Goal: Task Accomplishment & Management: Use online tool/utility

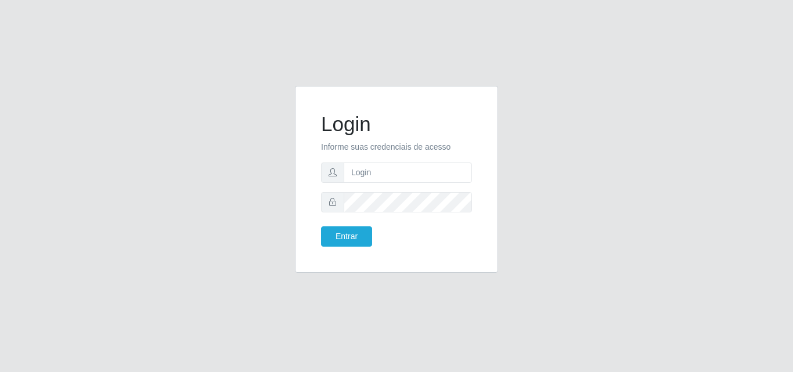
type input "vitoria@saullus"
click at [321, 226] on button "Entrar" at bounding box center [346, 236] width 51 height 20
click at [373, 232] on div "Entrar" at bounding box center [354, 236] width 84 height 20
click at [362, 235] on button "Entrar" at bounding box center [346, 236] width 51 height 20
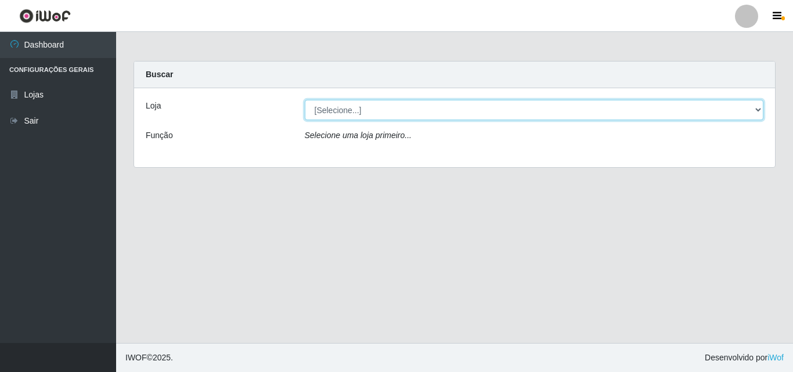
drag, startPoint x: 413, startPoint y: 111, endPoint x: 410, endPoint y: 117, distance: 6.5
click at [413, 111] on select "[Selecione...] Saullus Supermercados" at bounding box center [534, 110] width 459 height 20
select select "423"
click at [305, 100] on select "[Selecione...] Saullus Supermercados" at bounding box center [534, 110] width 459 height 20
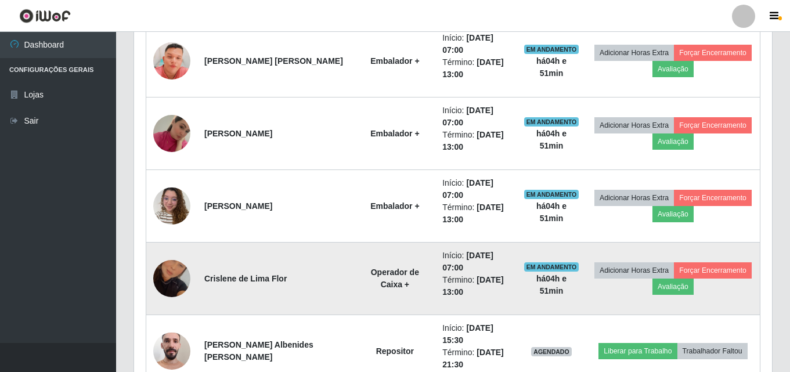
scroll to position [464, 0]
